Goal: Transaction & Acquisition: Purchase product/service

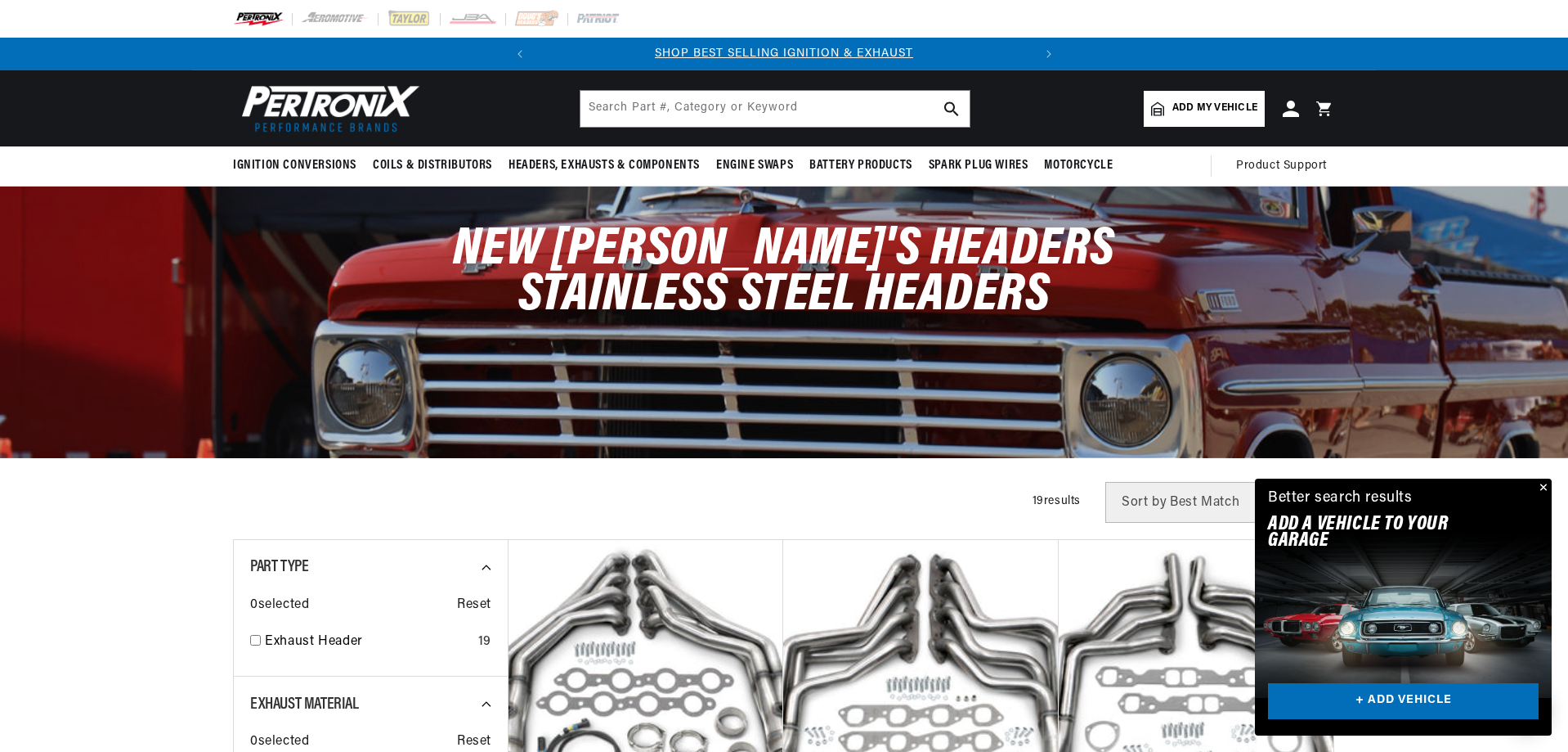
scroll to position [0, 495]
click at [1217, 104] on span "Add my vehicle" at bounding box center [1214, 108] width 85 height 16
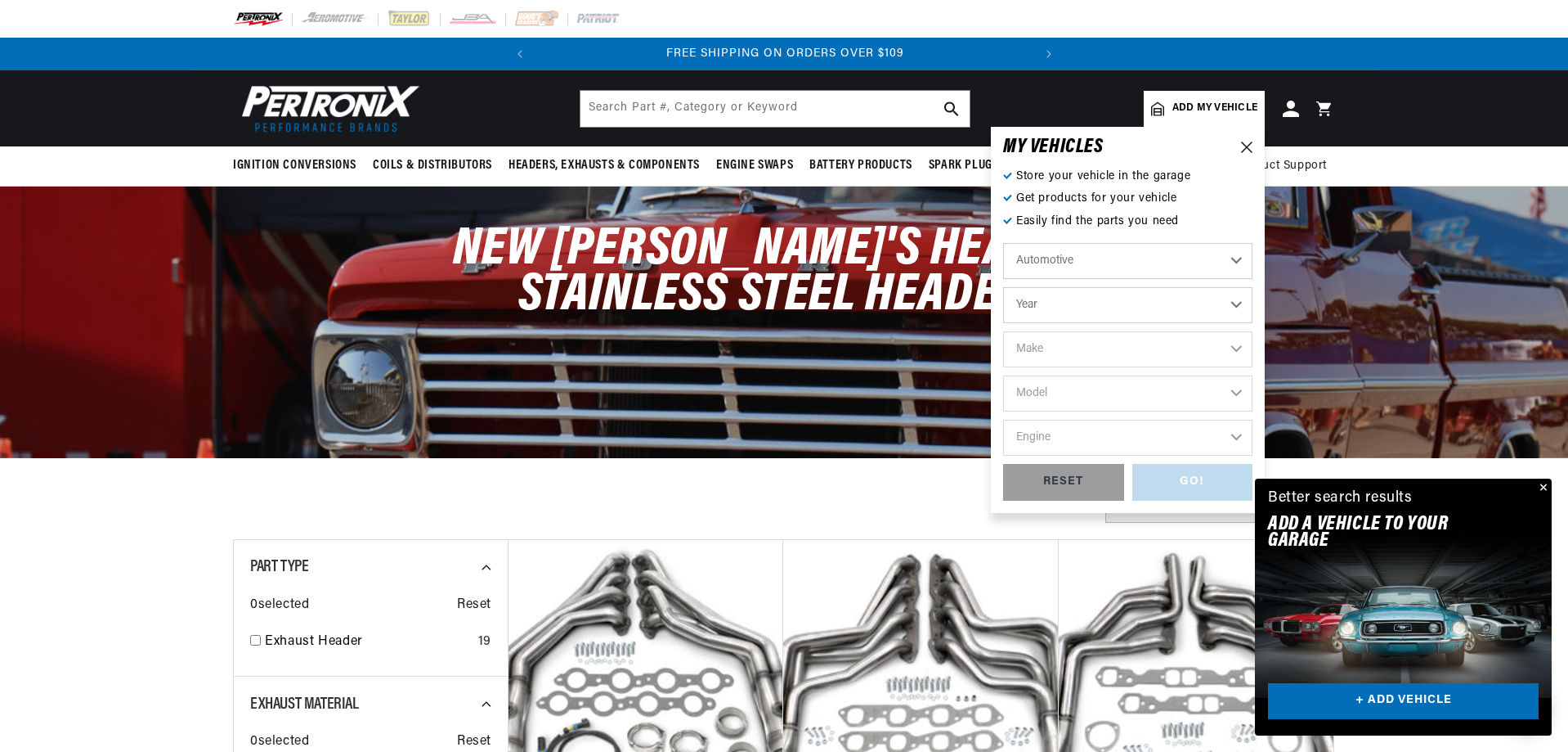
click at [1076, 301] on select "Year [DATE] 2025 2024 2023 2022 2021 2020 2019 2018 2017 2016 2015 2014 2013 20…" at bounding box center [1128, 305] width 249 height 36
select select "1972"
click at [1003, 287] on select "Year [DATE] 2025 2024 2023 2022 2021 2020 2019 2018 2017 2016 2015 2014 2013 20…" at bounding box center [1128, 305] width 249 height 36
select select "1972"
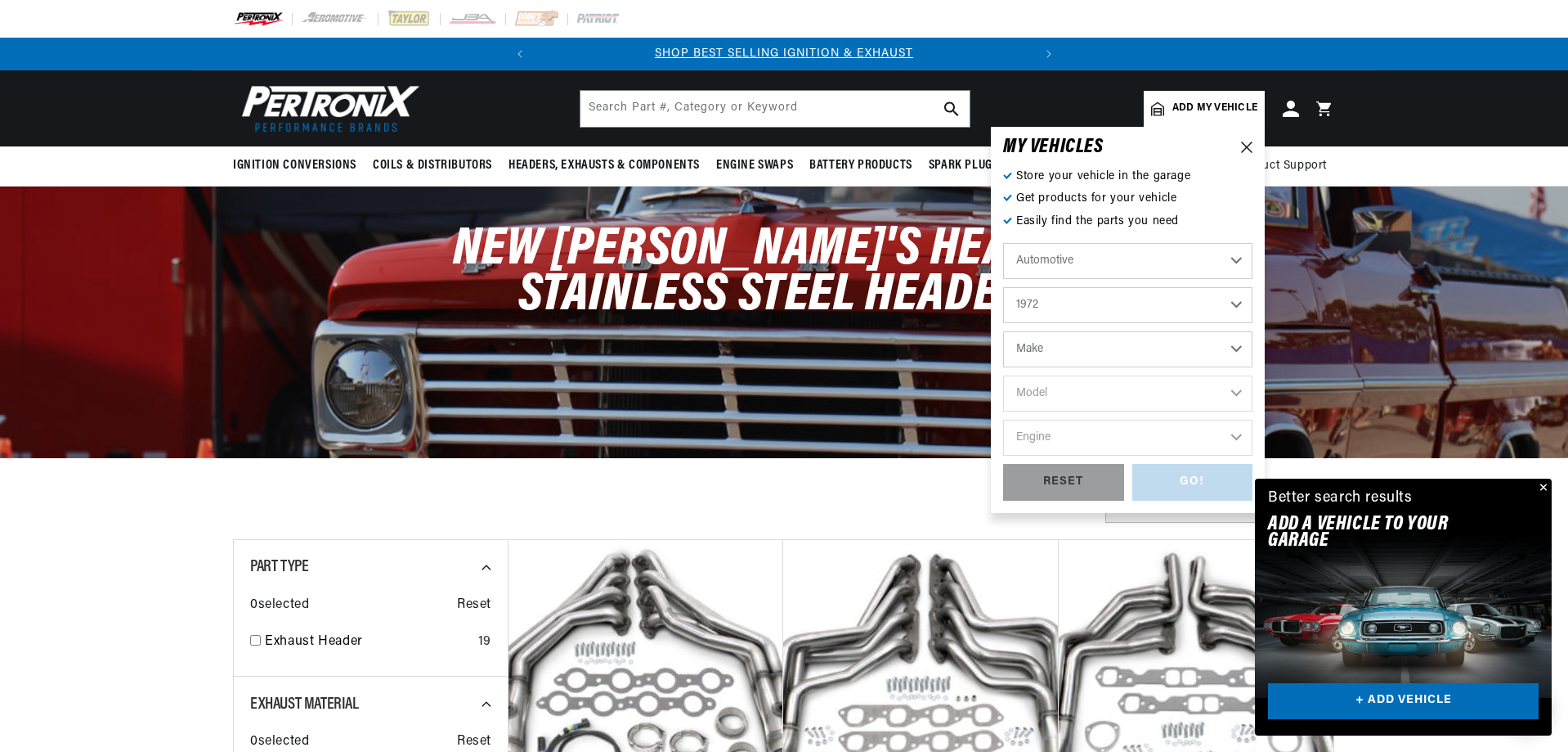
click at [1070, 347] on select "Make Alfa Romeo American Motors Aston [PERSON_NAME] Audi [GEOGRAPHIC_DATA] BMW …" at bounding box center [1128, 349] width 249 height 36
select select "Chevrolet"
click at [1003, 331] on select "Make Alfa Romeo American Motors Aston [PERSON_NAME] Audi [GEOGRAPHIC_DATA] BMW …" at bounding box center [1128, 349] width 249 height 36
select select "Chevrolet"
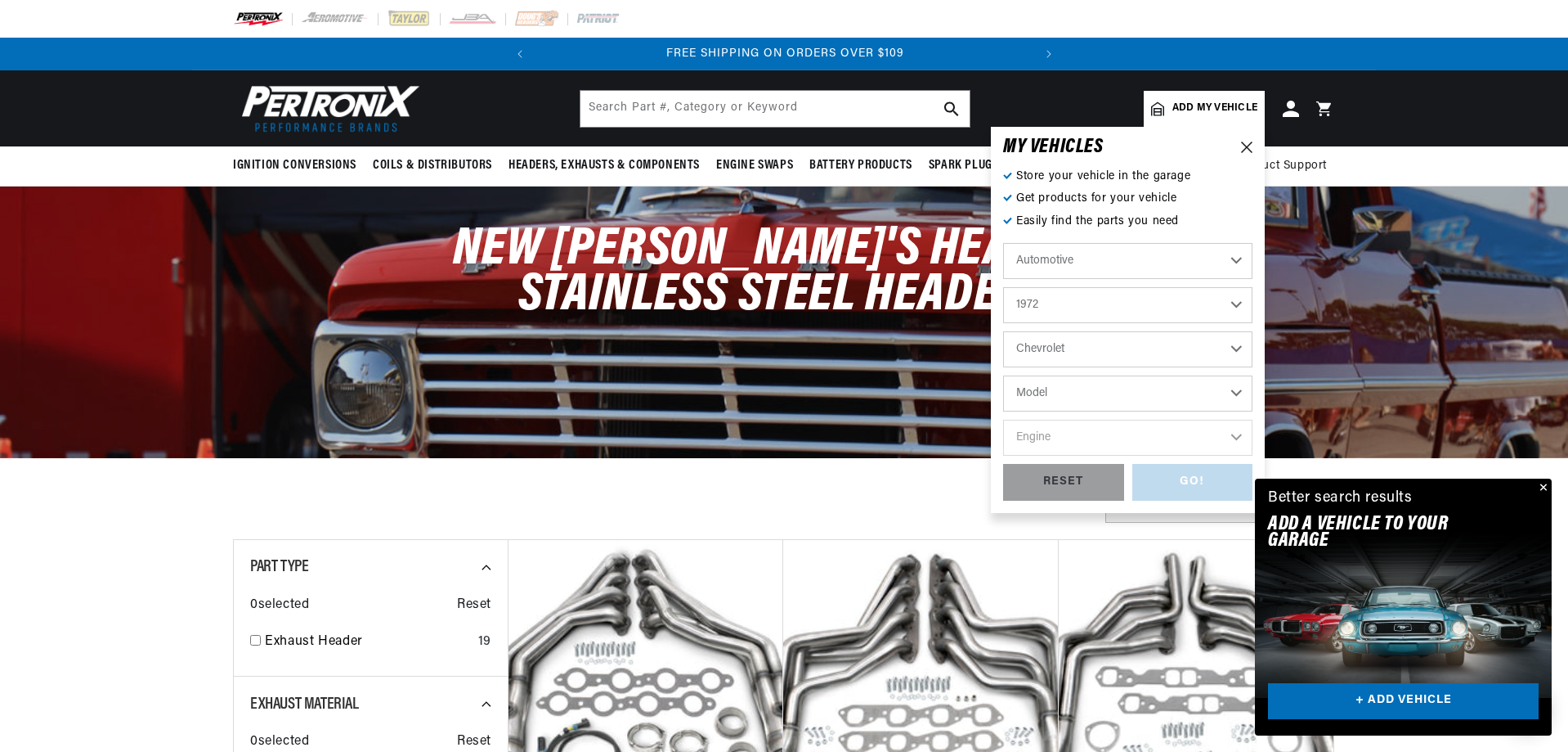
click at [1074, 392] on select "Model [GEOGRAPHIC_DATA] [GEOGRAPHIC_DATA] Blazer [GEOGRAPHIC_DATA] C10 Pickup C…" at bounding box center [1128, 393] width 249 height 36
select select "Corvette"
click at [1003, 375] on select "Model [GEOGRAPHIC_DATA] [GEOGRAPHIC_DATA] Blazer [GEOGRAPHIC_DATA] C10 Pickup C…" at bounding box center [1128, 393] width 249 height 36
select select "Corvette"
click at [1083, 441] on select "Engine 4.6L 5.3L 5.4L 6.5L 350cid / 5.7L 427cid / 7.0L 454cid / 7.4L" at bounding box center [1128, 437] width 249 height 36
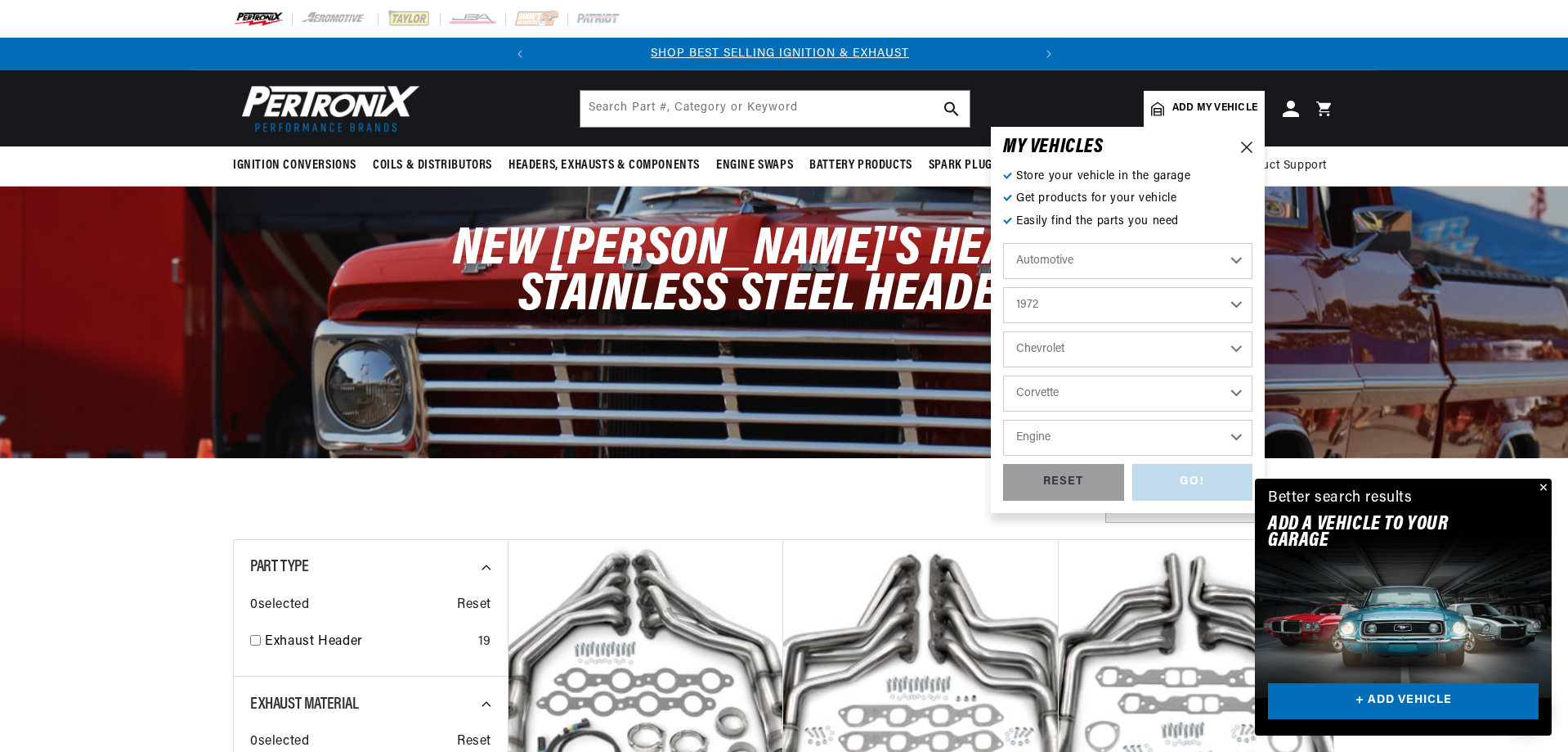
scroll to position [0, 0]
select select "350cid-5.7L"
click at [1003, 420] on select "Engine 4.6L 5.3L 5.4L 6.5L 350cid / 5.7L 427cid / 7.0L 454cid / 7.4L" at bounding box center [1128, 437] width 249 height 36
select select "350cid-5.7L"
click at [1190, 490] on div "GO!" at bounding box center [1193, 482] width 121 height 36
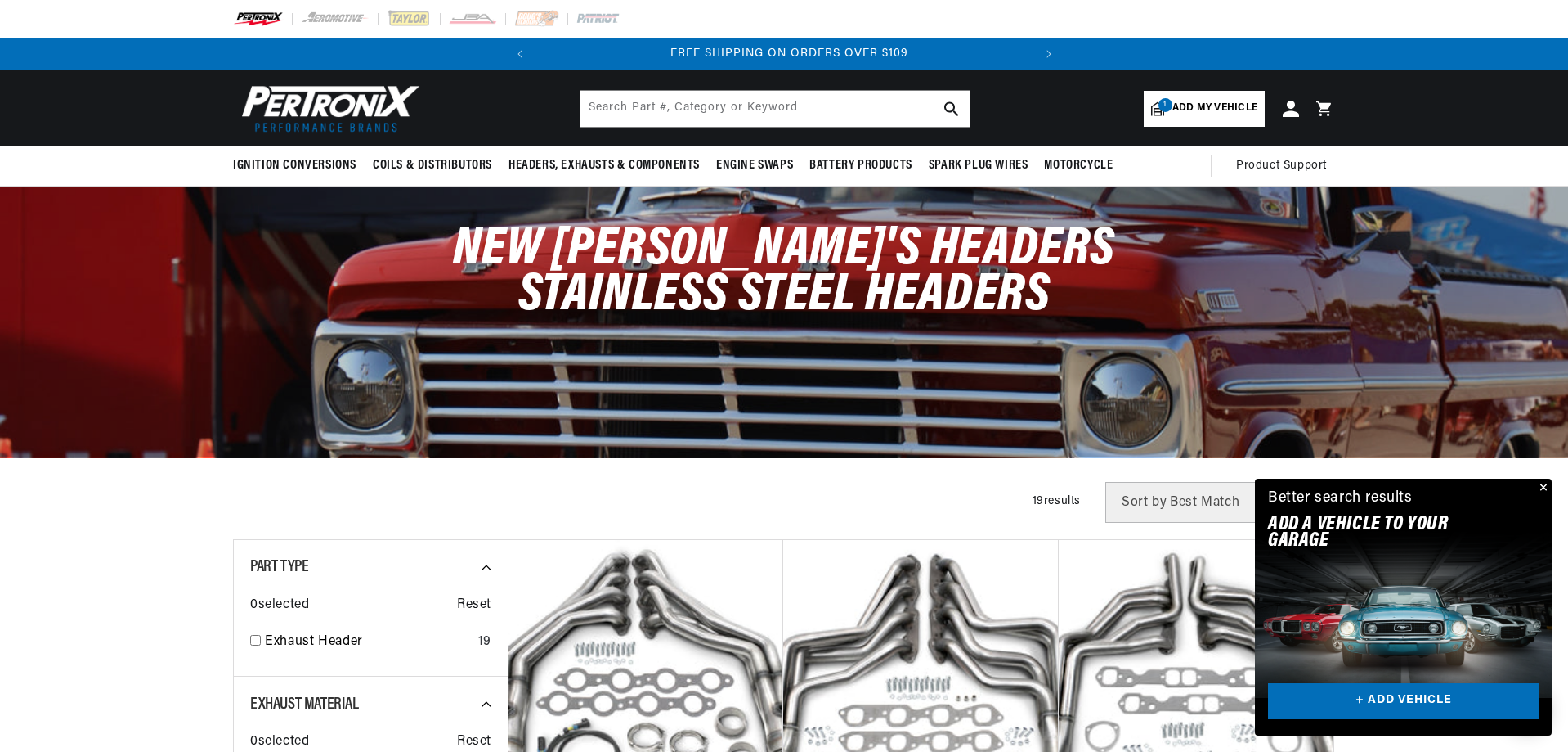
scroll to position [0, 495]
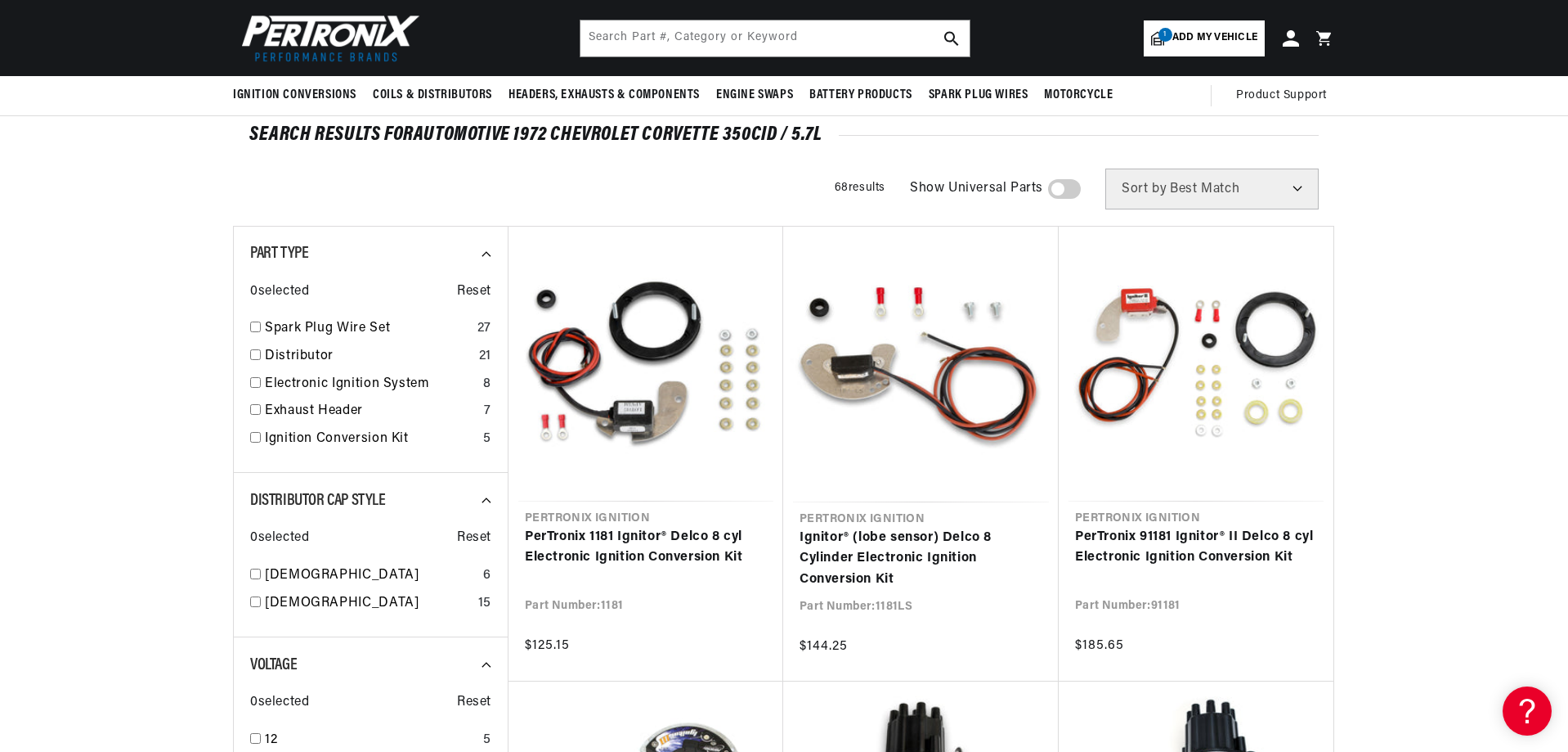
scroll to position [82, 0]
click at [256, 410] on input "checkbox" at bounding box center [255, 410] width 11 height 11
checkbox input "true"
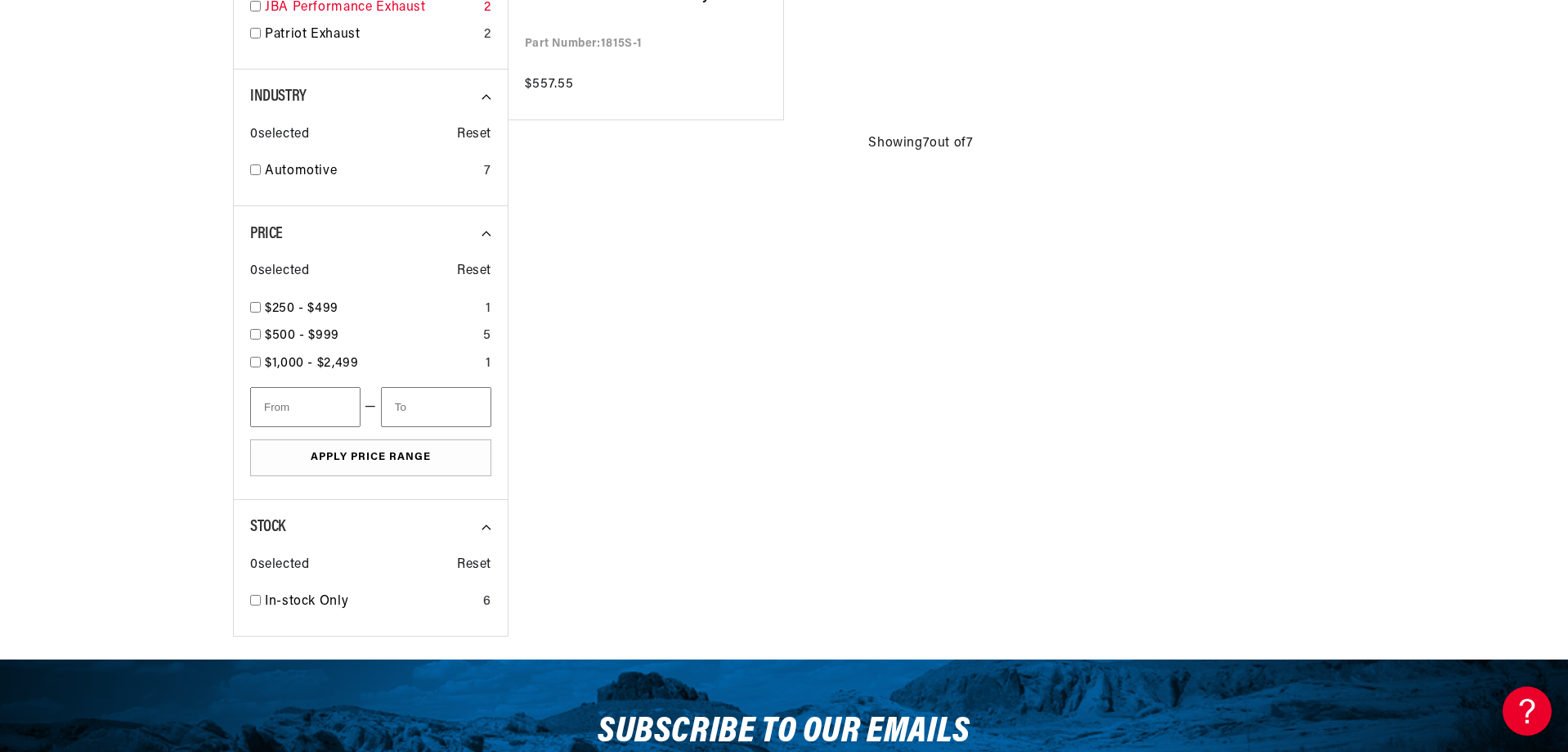
scroll to position [0, 495]
